Goal: Task Accomplishment & Management: Use online tool/utility

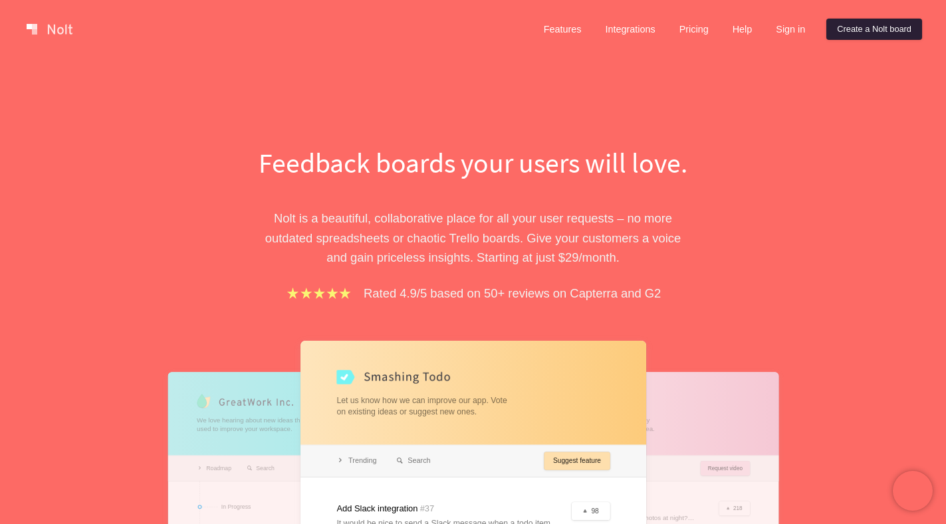
click at [853, 35] on link "Create a Nolt board" at bounding box center [874, 29] width 96 height 21
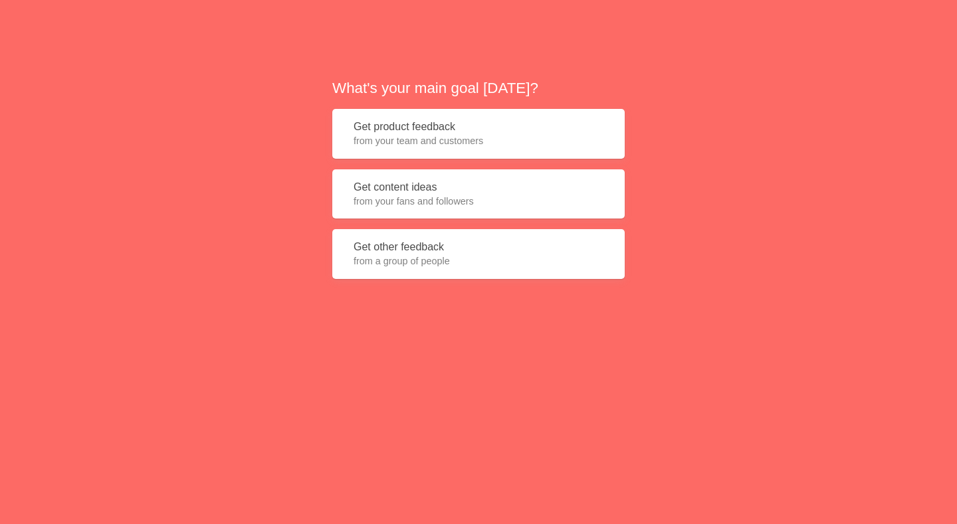
click at [439, 116] on button "Get product feedback from your team and customers" at bounding box center [478, 134] width 292 height 50
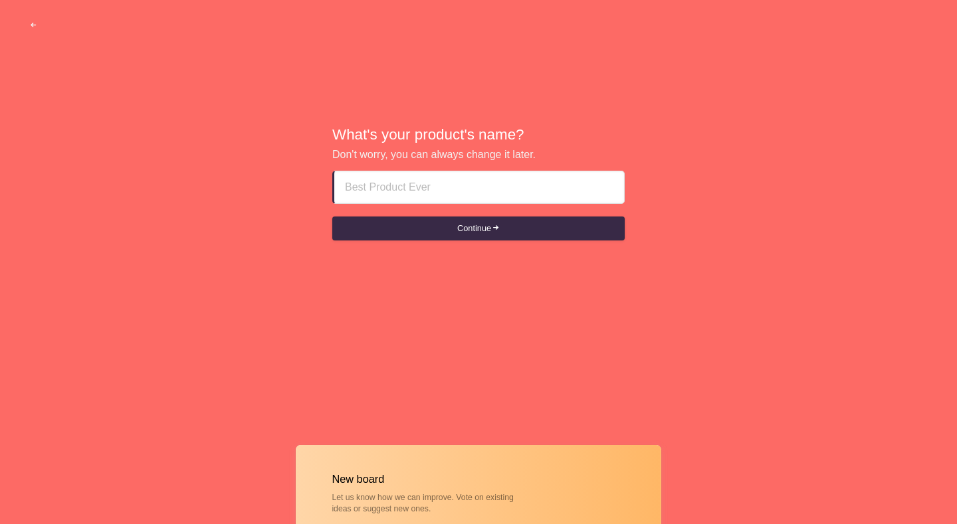
paste input "abu dhabi escorts ♗♗____ZIPOS63SSO163___♗♗"
type input "abu dhabi escorts ♗♗____ZIPOS63SSO163___♗♗"
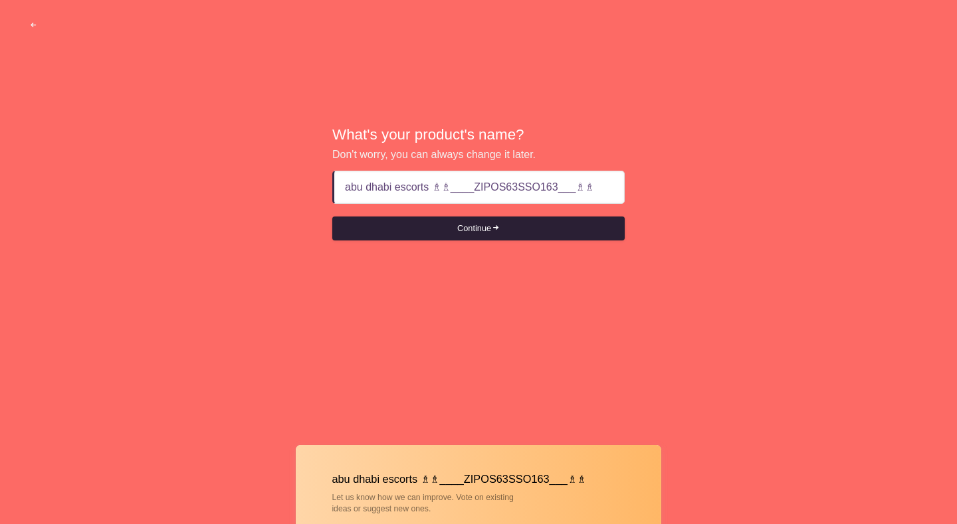
click at [451, 223] on button "Continue" at bounding box center [478, 229] width 292 height 24
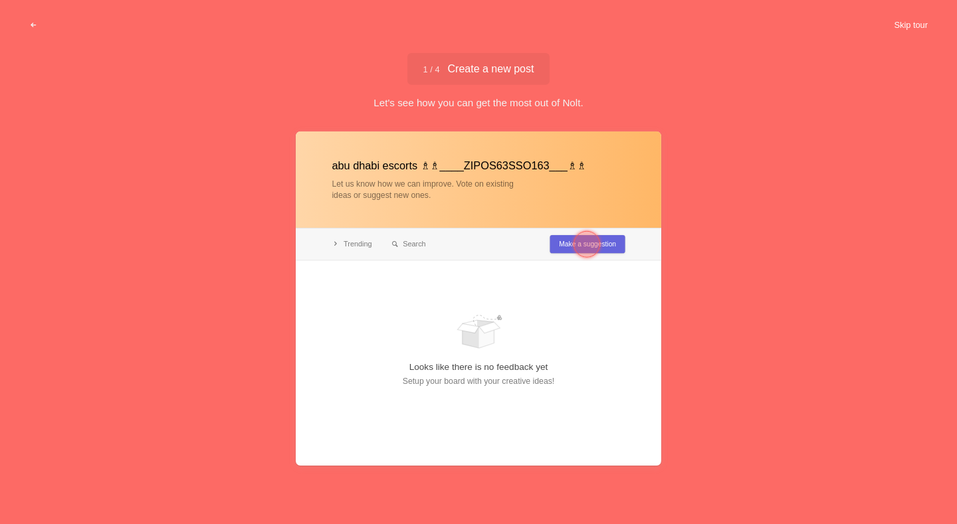
click at [908, 33] on button "Skip tour" at bounding box center [911, 25] width 66 height 24
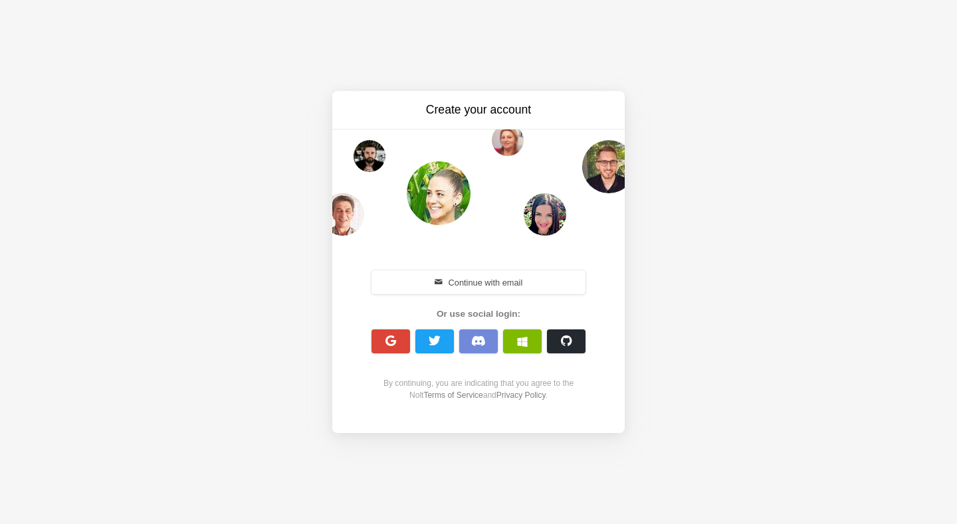
click at [381, 337] on button "button" at bounding box center [390, 342] width 39 height 24
click at [391, 347] on span "button" at bounding box center [391, 341] width 13 height 13
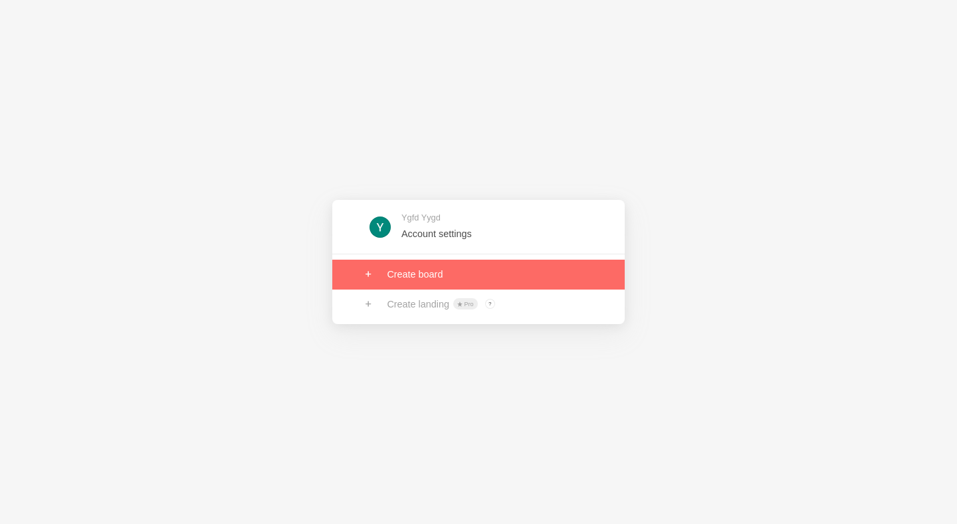
click at [427, 284] on link at bounding box center [478, 274] width 292 height 29
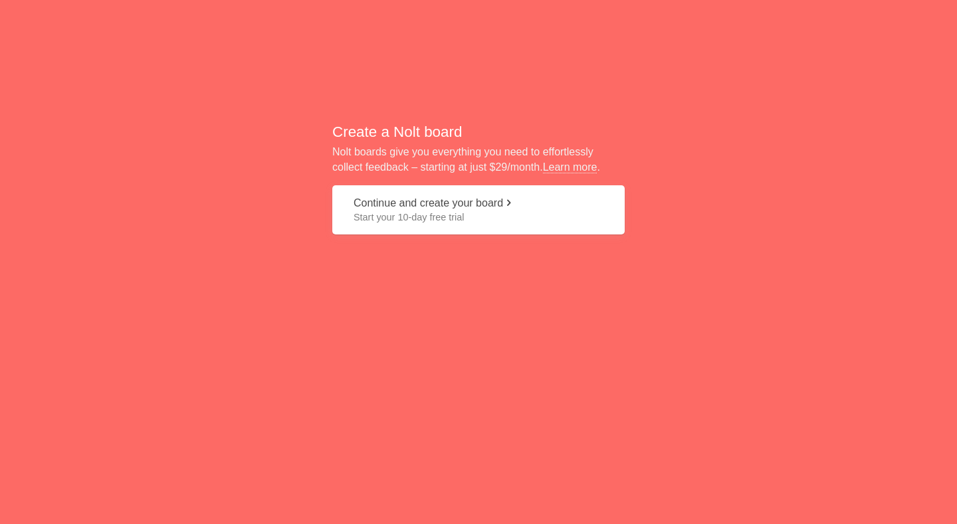
click at [488, 206] on button "Continue and create your board Start your 10-day free trial" at bounding box center [478, 210] width 292 height 50
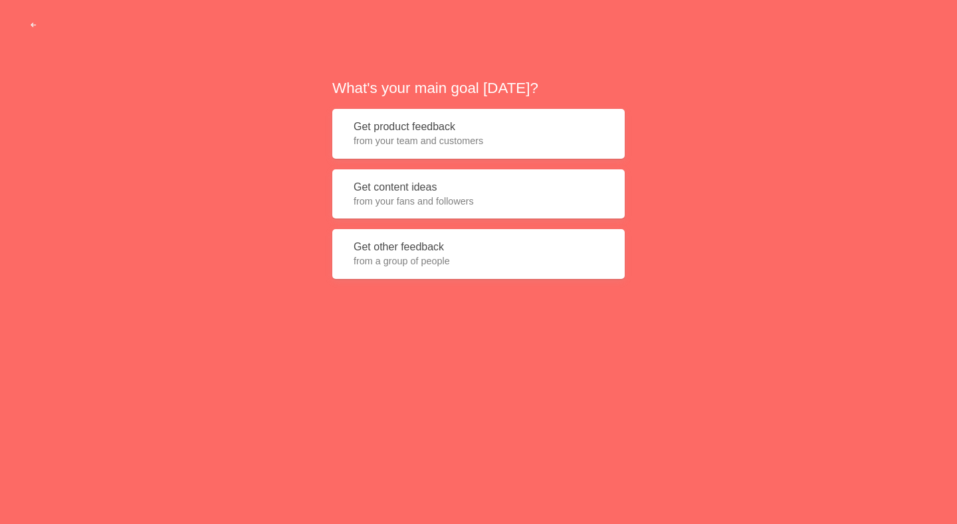
click at [482, 132] on button "Get product feedback from your team and customers" at bounding box center [478, 134] width 292 height 50
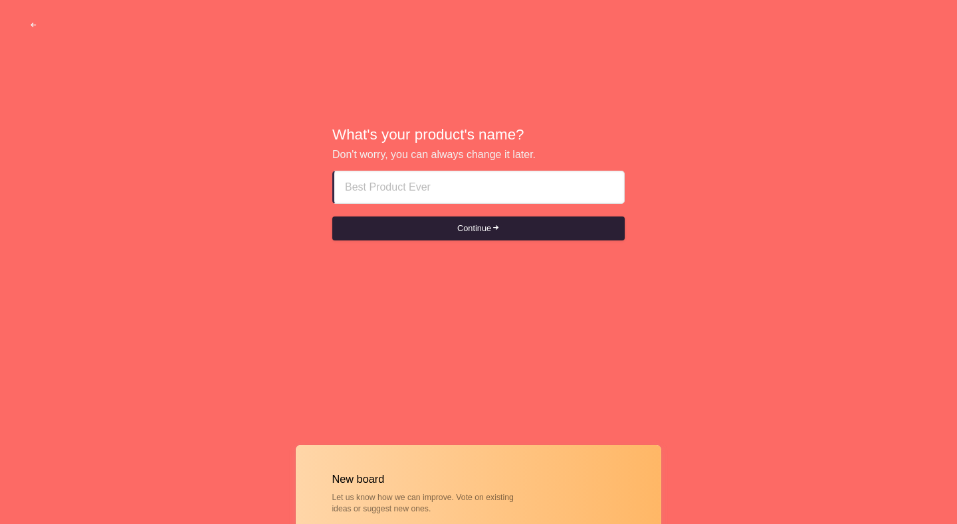
type input "abu dhabi escorts ♗♗____ZIPOS63SSO163___♗♗"
click at [484, 233] on button "Continue" at bounding box center [478, 229] width 292 height 24
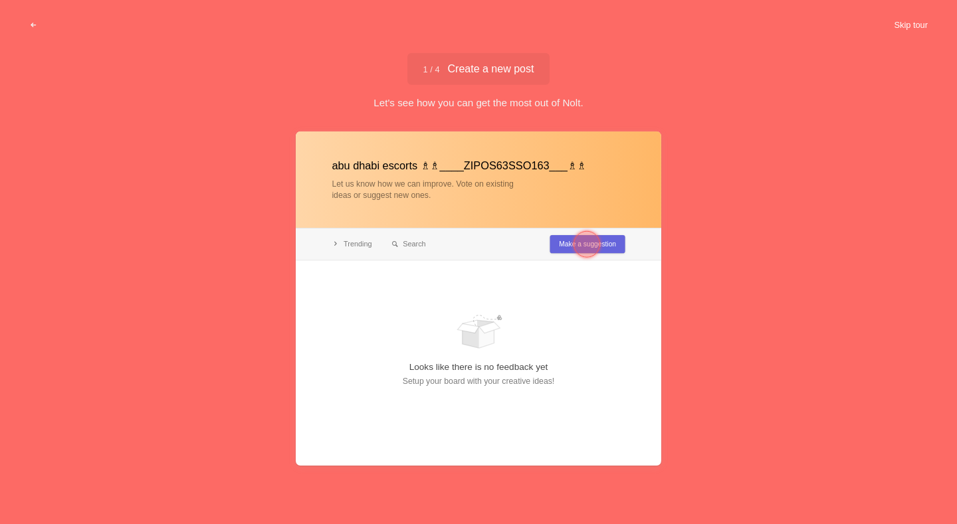
click at [896, 14] on button "Skip tour" at bounding box center [911, 25] width 66 height 24
